Goal: Check status: Check status

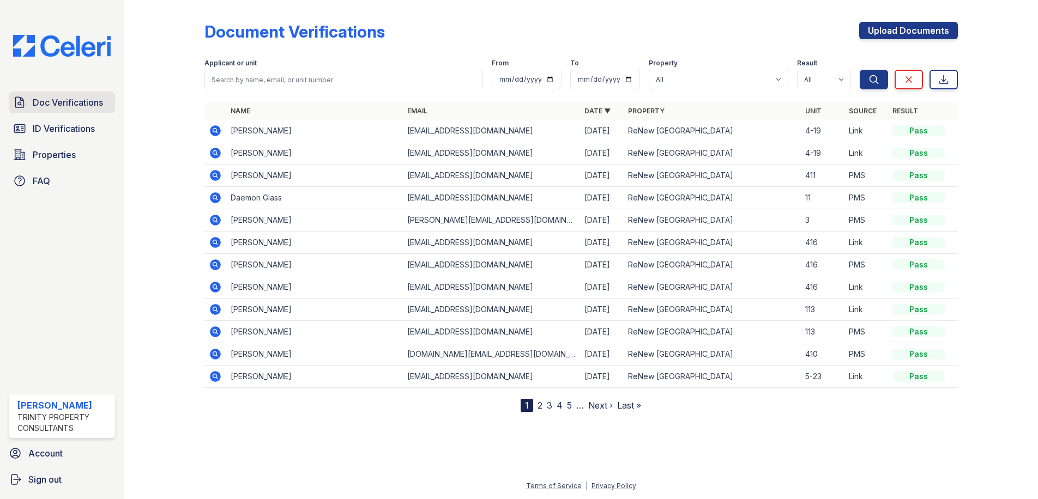
click at [84, 111] on link "Doc Verifications" at bounding box center [62, 103] width 106 height 22
click at [82, 129] on span "ID Verifications" at bounding box center [64, 128] width 62 height 13
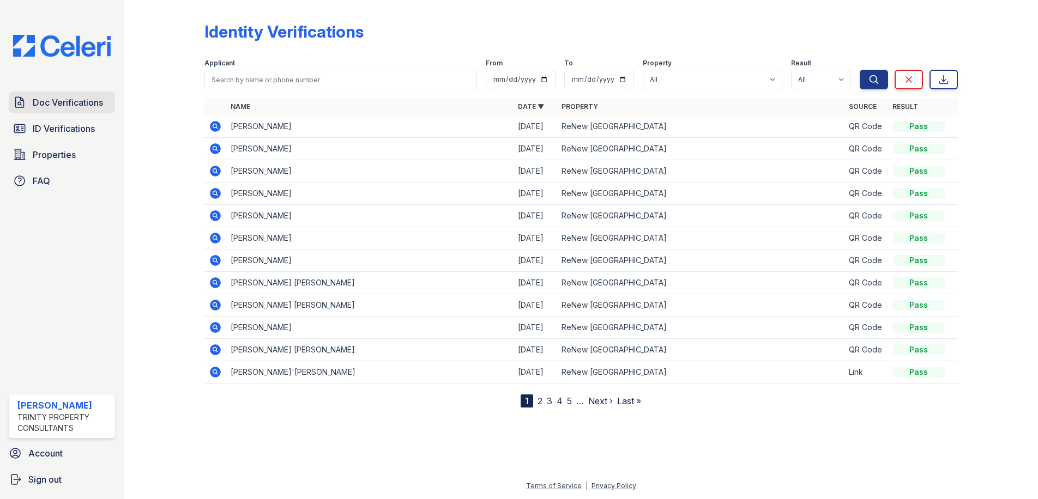
click at [79, 101] on span "Doc Verifications" at bounding box center [68, 102] width 70 height 13
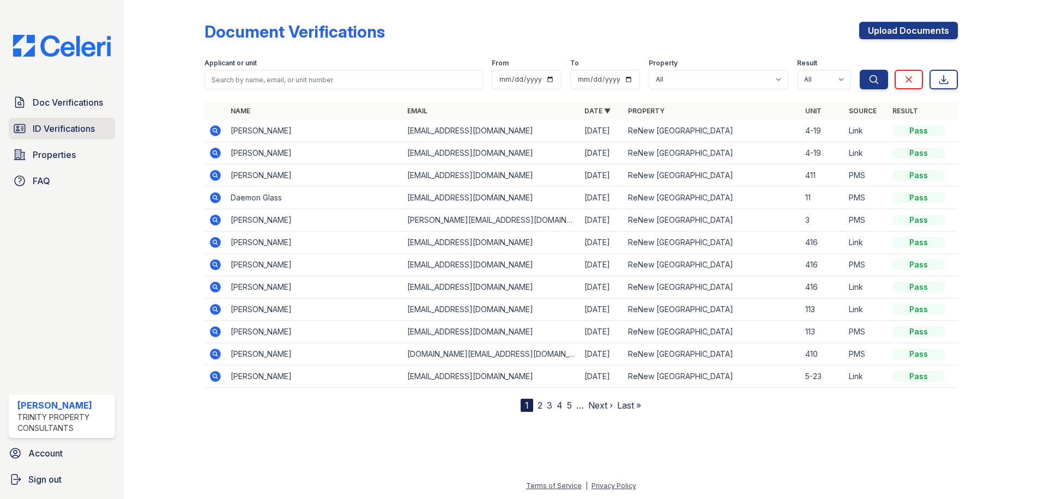
click at [81, 125] on span "ID Verifications" at bounding box center [64, 128] width 62 height 13
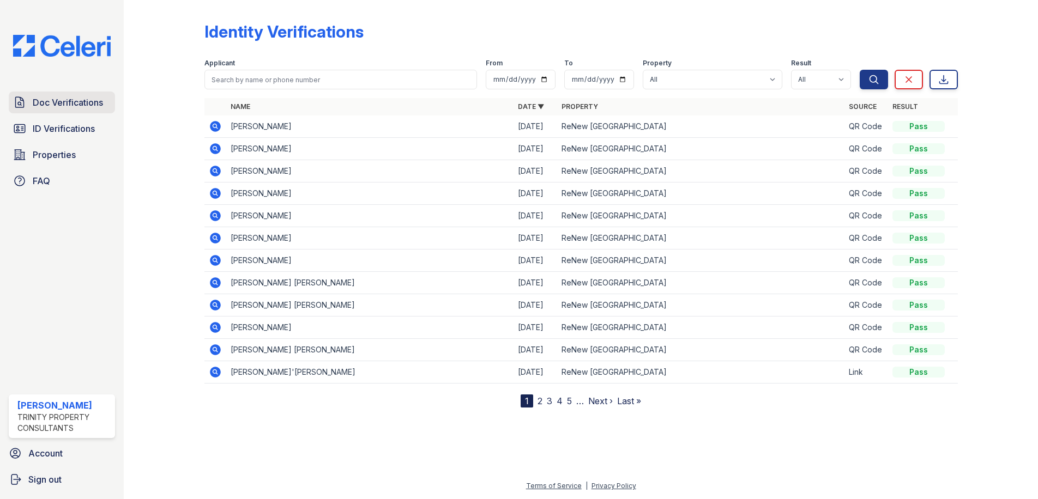
click at [69, 111] on link "Doc Verifications" at bounding box center [62, 103] width 106 height 22
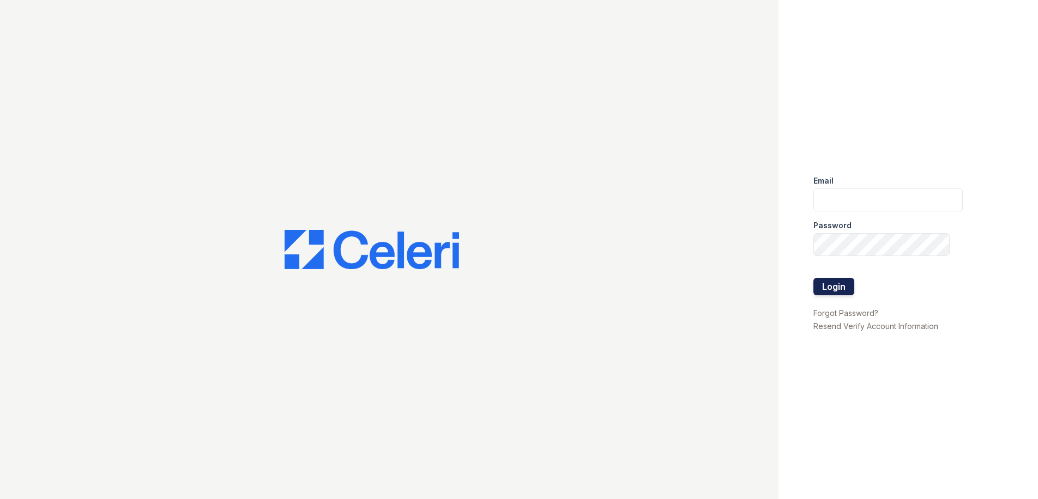
type input "candice.payne@trinity-pm.com"
click at [834, 286] on button "Login" at bounding box center [833, 286] width 41 height 17
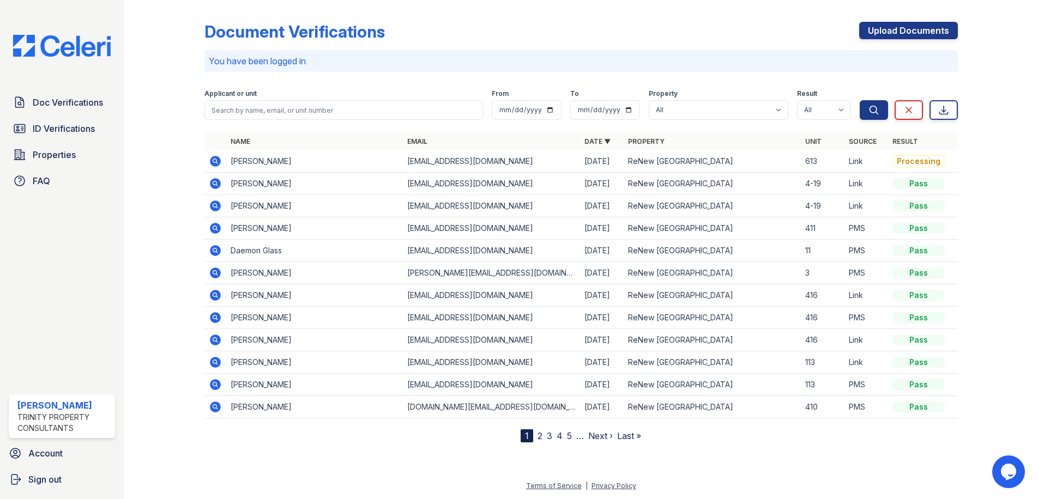
click at [209, 157] on icon at bounding box center [215, 161] width 13 height 13
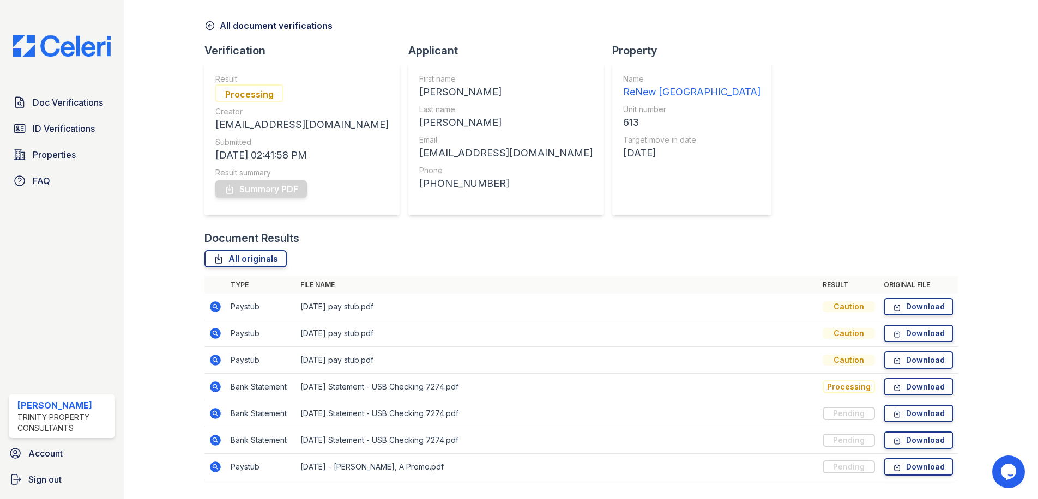
scroll to position [67, 0]
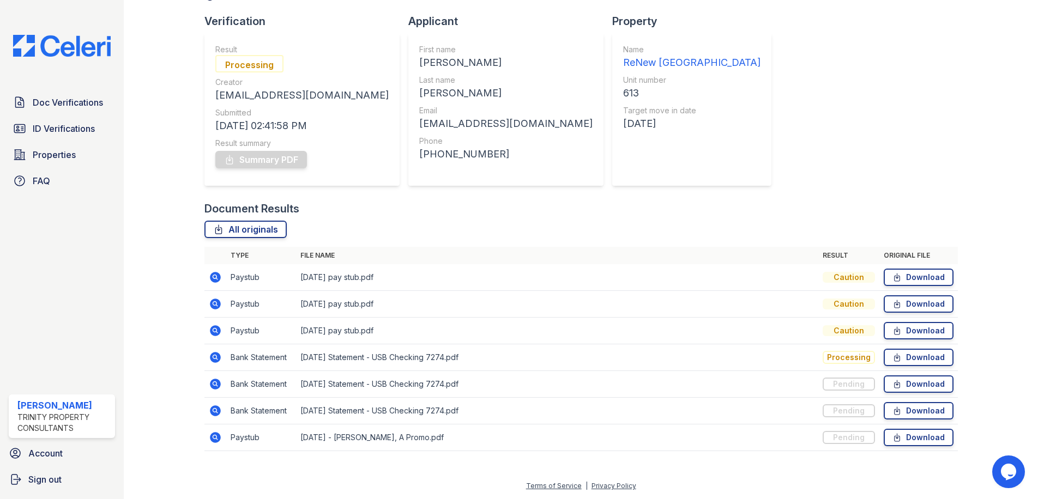
click at [216, 330] on icon at bounding box center [215, 330] width 13 height 13
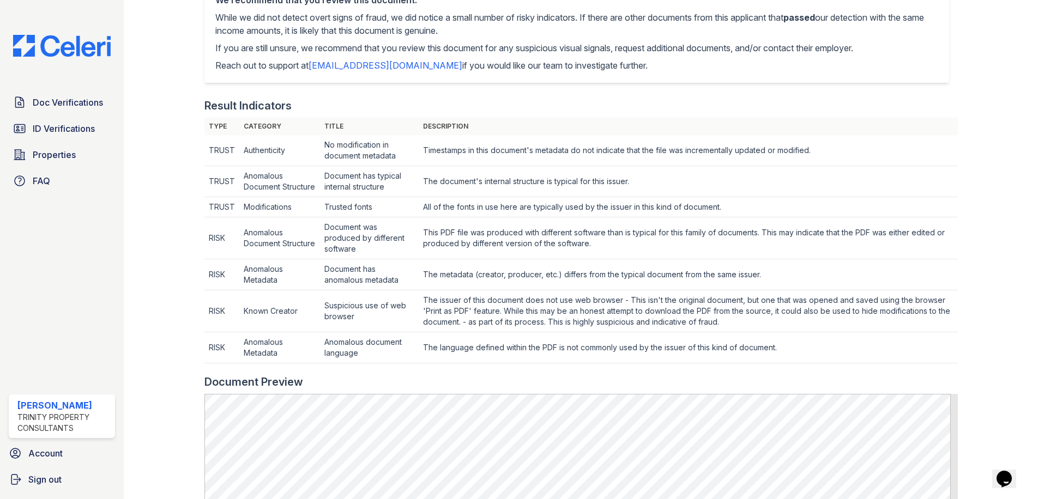
scroll to position [436, 0]
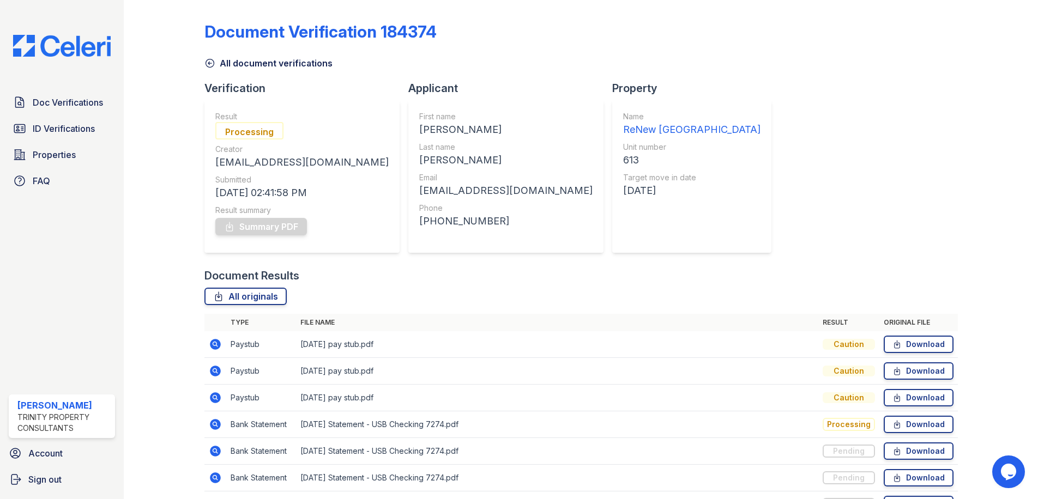
click at [217, 370] on icon at bounding box center [215, 371] width 11 height 11
click at [218, 343] on icon at bounding box center [215, 344] width 11 height 11
click at [214, 396] on icon at bounding box center [215, 397] width 13 height 13
click at [217, 366] on icon at bounding box center [215, 371] width 13 height 13
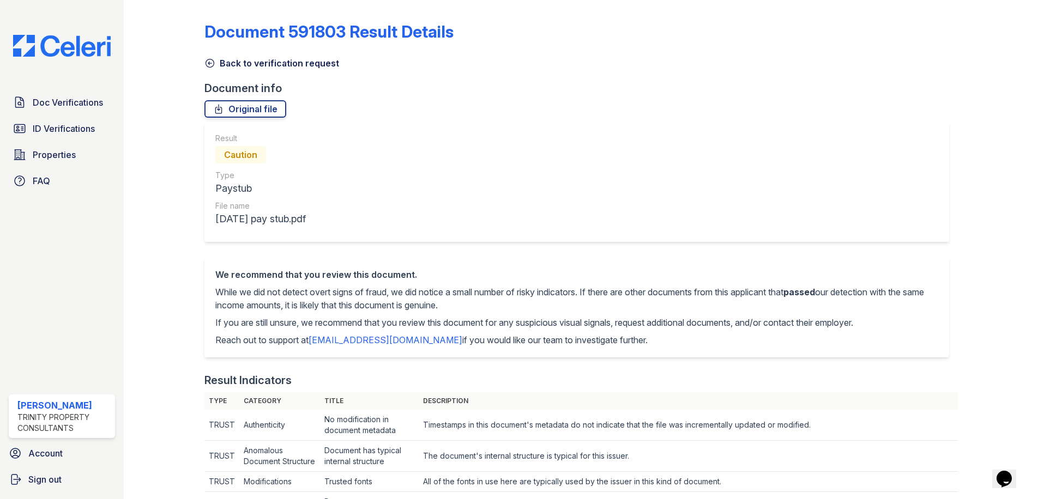
scroll to position [272, 0]
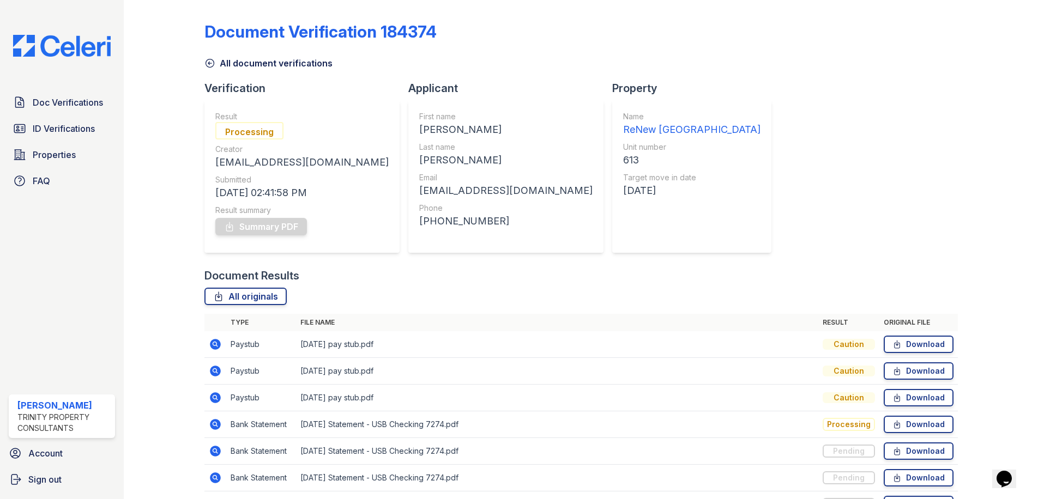
click at [215, 393] on icon at bounding box center [215, 397] width 11 height 11
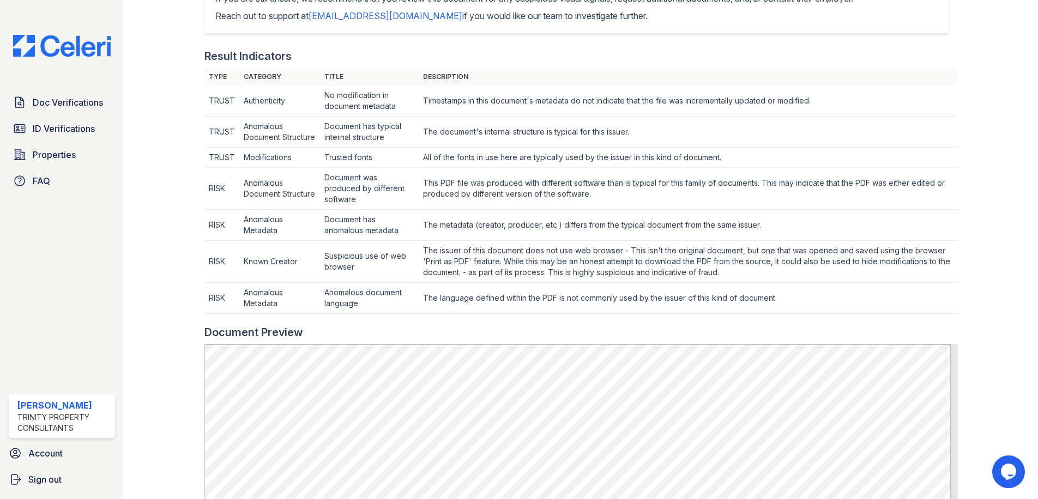
scroll to position [327, 0]
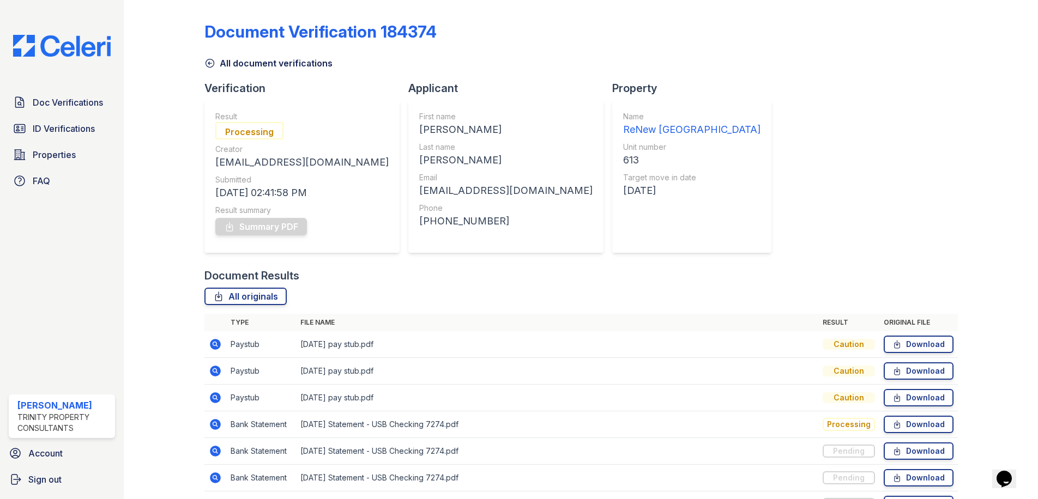
click at [216, 347] on icon at bounding box center [215, 344] width 11 height 11
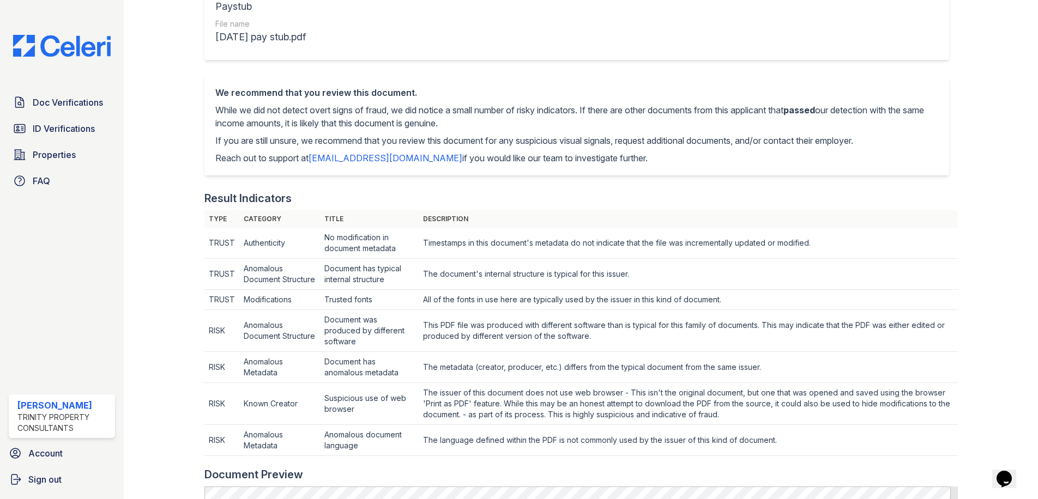
scroll to position [327, 0]
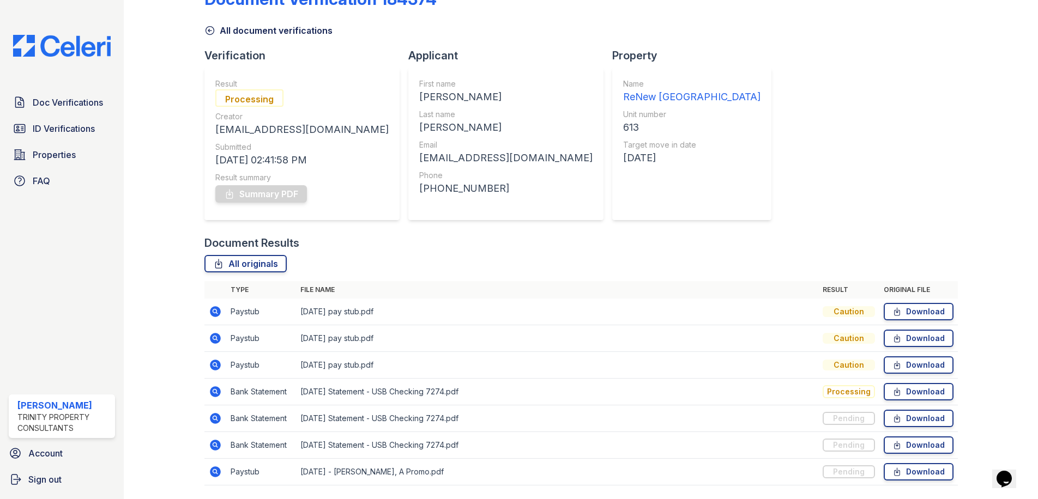
scroll to position [67, 0]
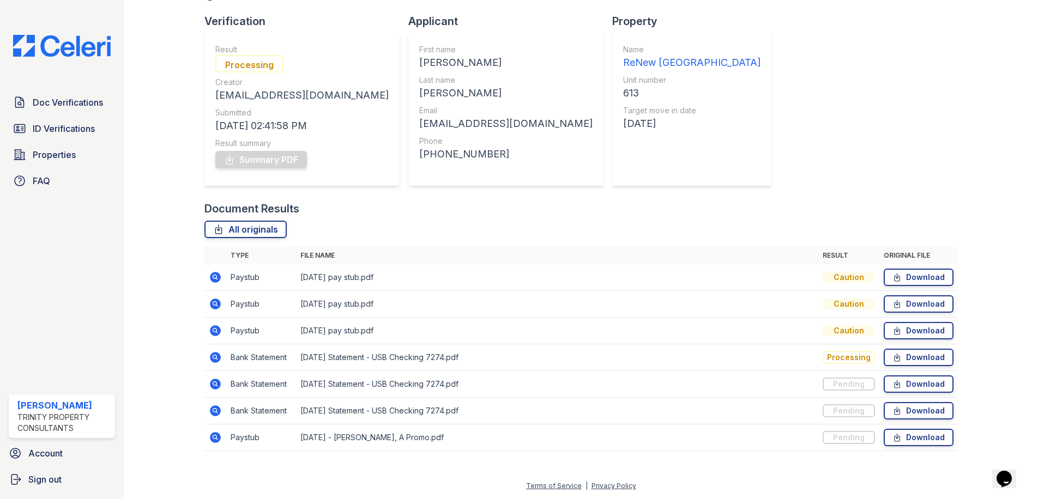
click at [214, 382] on icon at bounding box center [215, 384] width 13 height 13
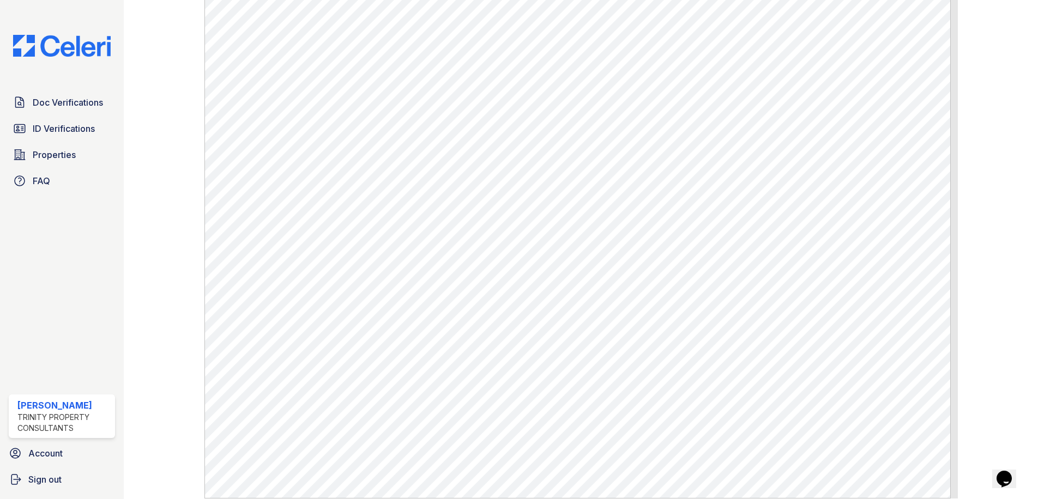
scroll to position [490, 0]
click at [88, 96] on link "Doc Verifications" at bounding box center [62, 103] width 106 height 22
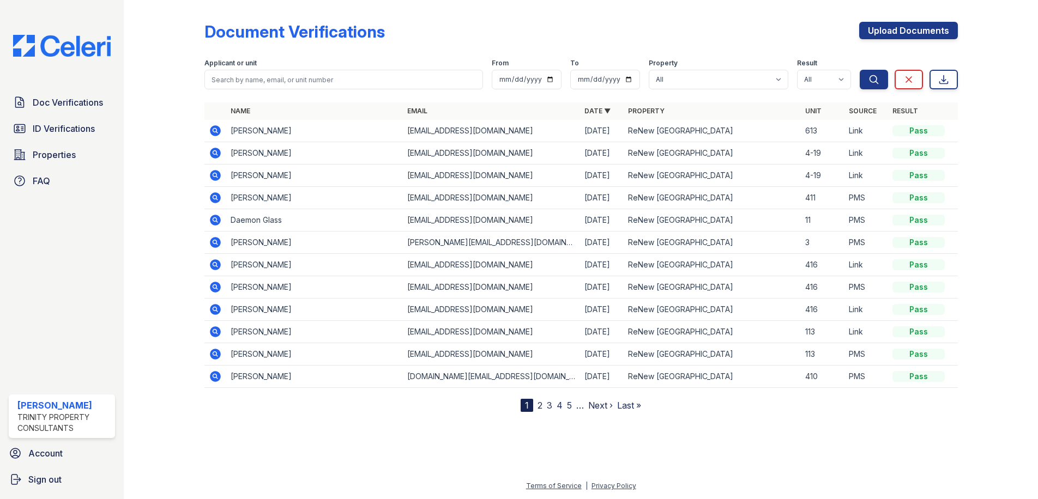
click at [212, 130] on icon at bounding box center [215, 130] width 11 height 11
